Goal: Navigation & Orientation: Find specific page/section

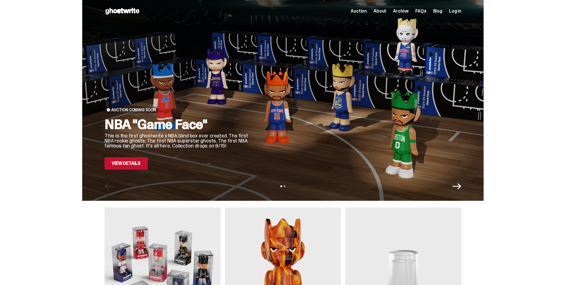
click at [384, 11] on span "About" at bounding box center [380, 11] width 13 height 4
click at [365, 11] on span "Auction" at bounding box center [359, 11] width 16 height 4
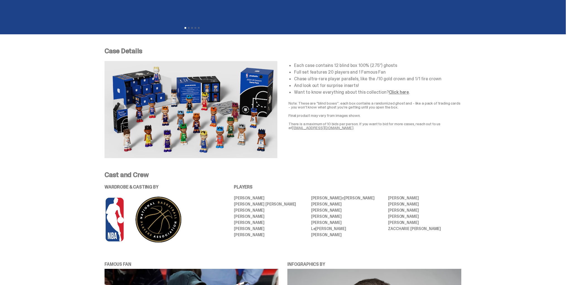
scroll to position [190, 0]
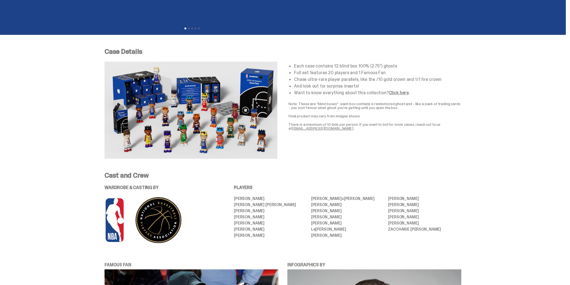
click at [402, 92] on link "Click here" at bounding box center [399, 93] width 20 height 6
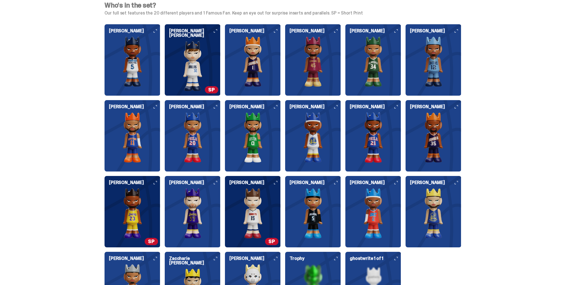
scroll to position [587, 0]
